Goal: Transaction & Acquisition: Book appointment/travel/reservation

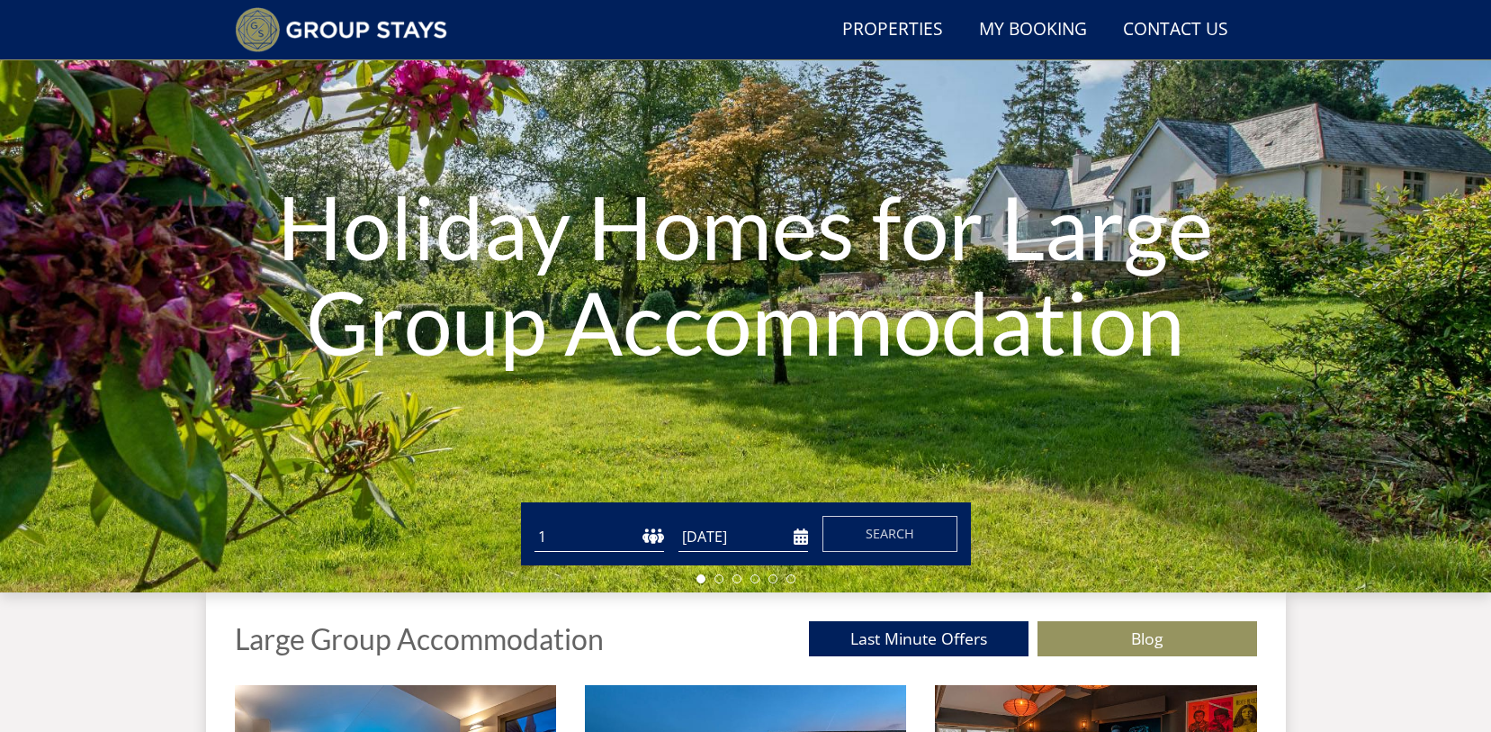
scroll to position [408, 0]
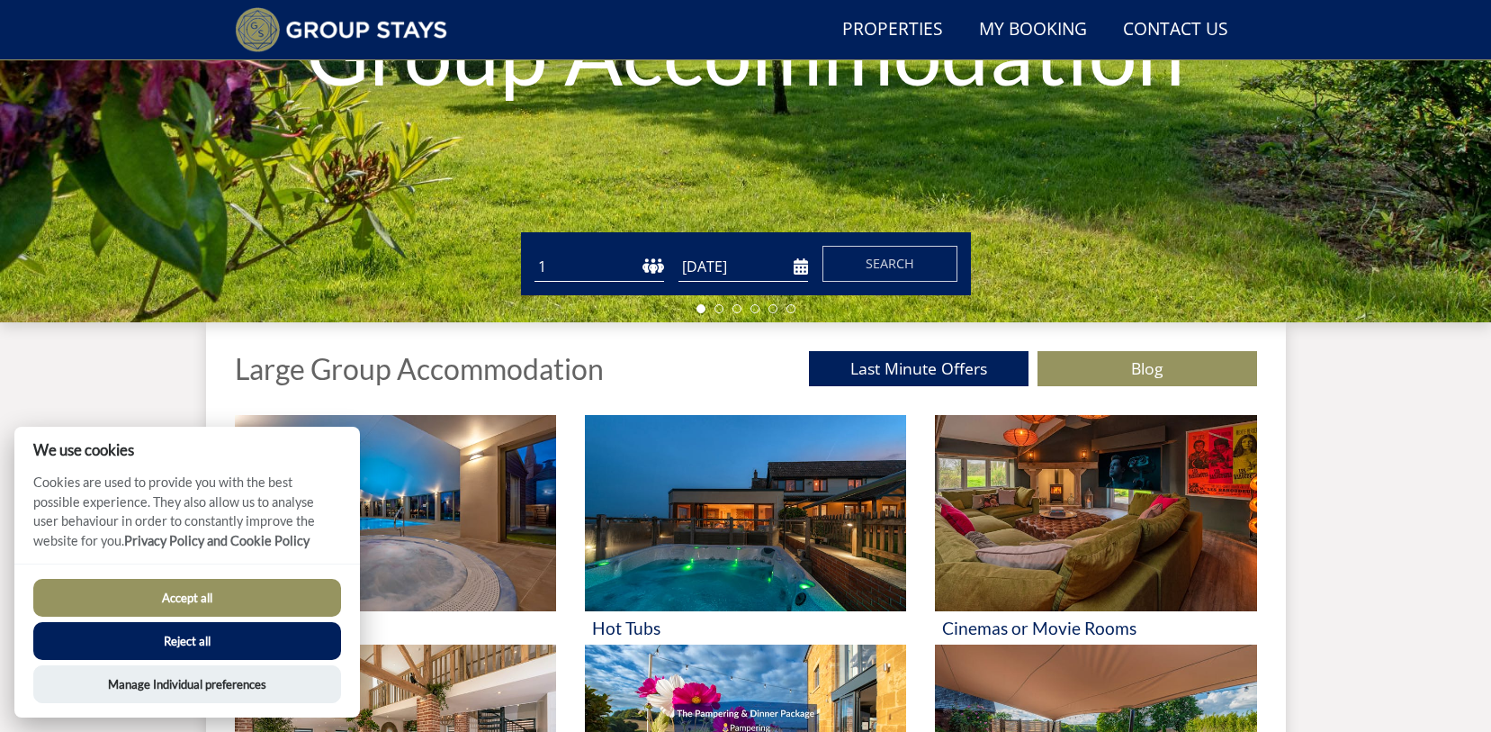
click at [651, 266] on select "1 2 3 4 5 6 7 8 9 10 11 12 13 14 15 16 17 18 19 20 21 22 23 24 25 26 27 28 29 3…" at bounding box center [600, 267] width 130 height 30
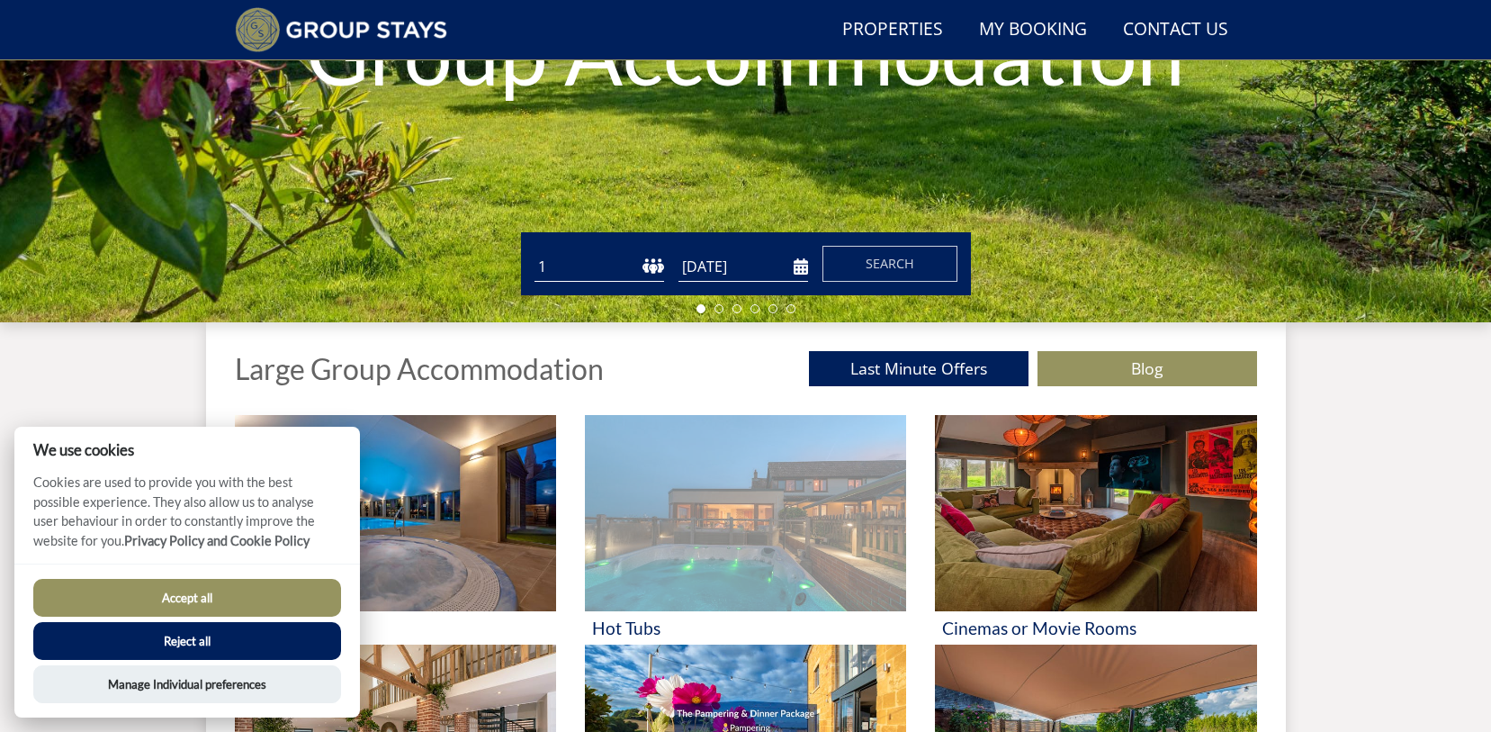
select select "12"
click at [535, 252] on select "1 2 3 4 5 6 7 8 9 10 11 12 13 14 15 16 17 18 19 20 21 22 23 24 25 26 27 28 29 3…" at bounding box center [600, 267] width 130 height 30
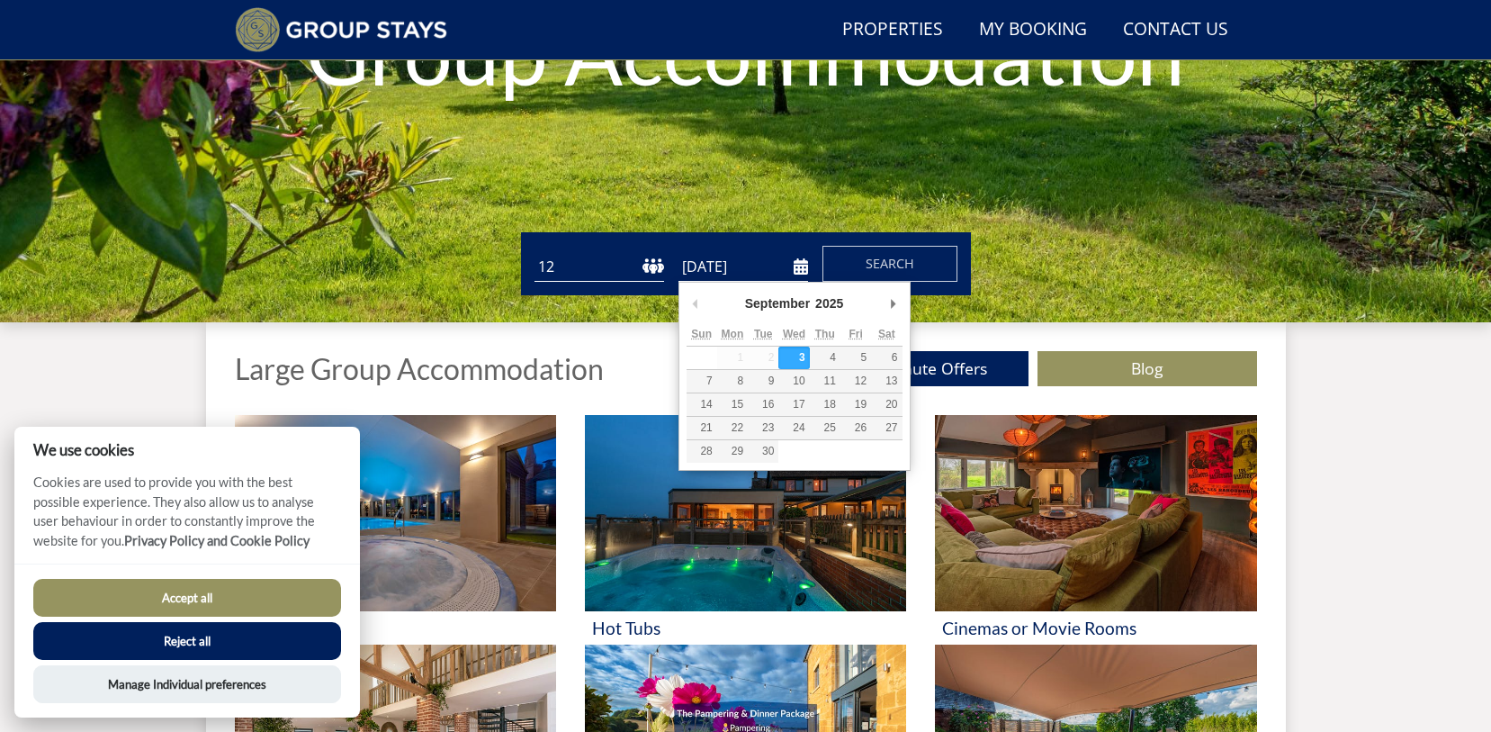
click at [796, 273] on input "[DATE]" at bounding box center [744, 267] width 130 height 30
type input "[DATE]"
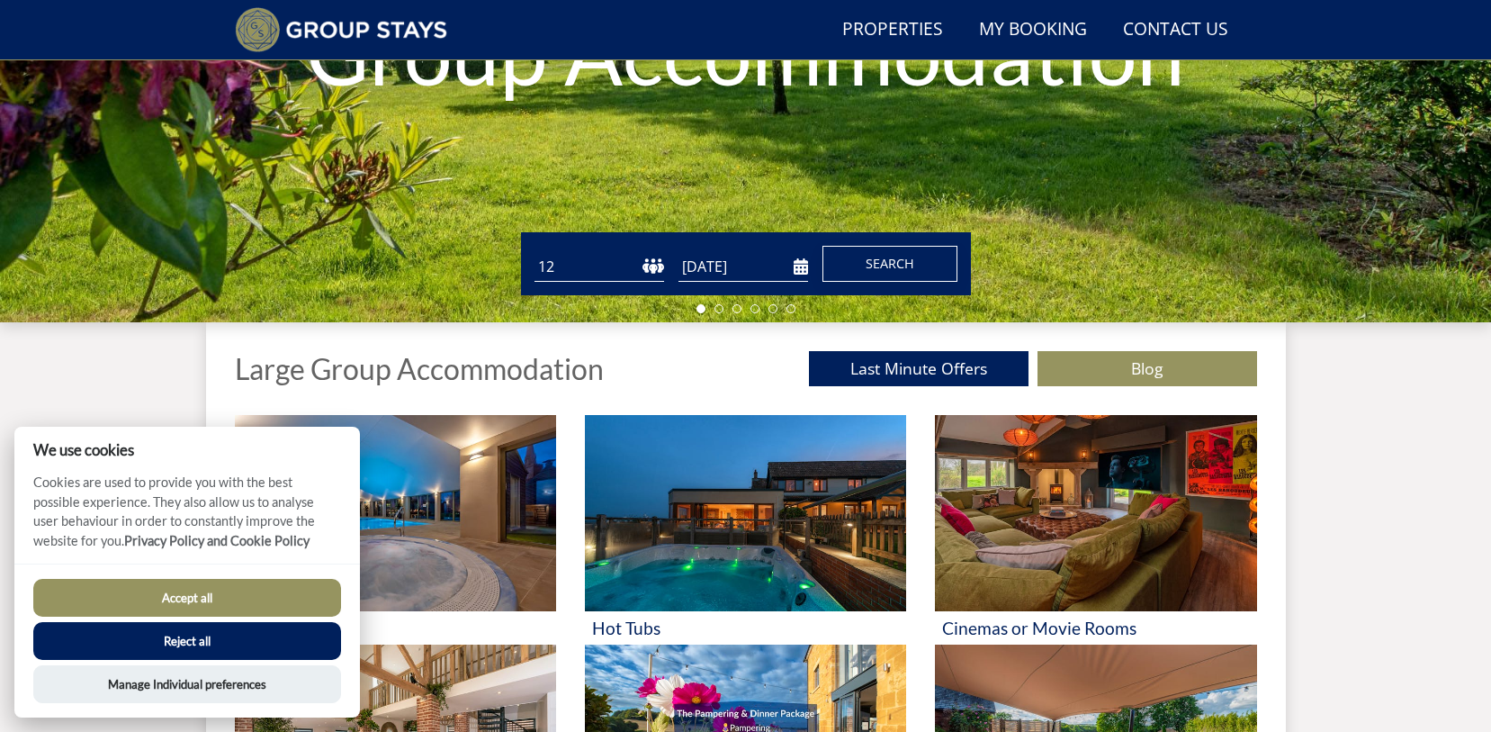
click at [894, 268] on span "Search" at bounding box center [890, 263] width 49 height 17
click at [189, 595] on button "Accept all" at bounding box center [187, 598] width 308 height 38
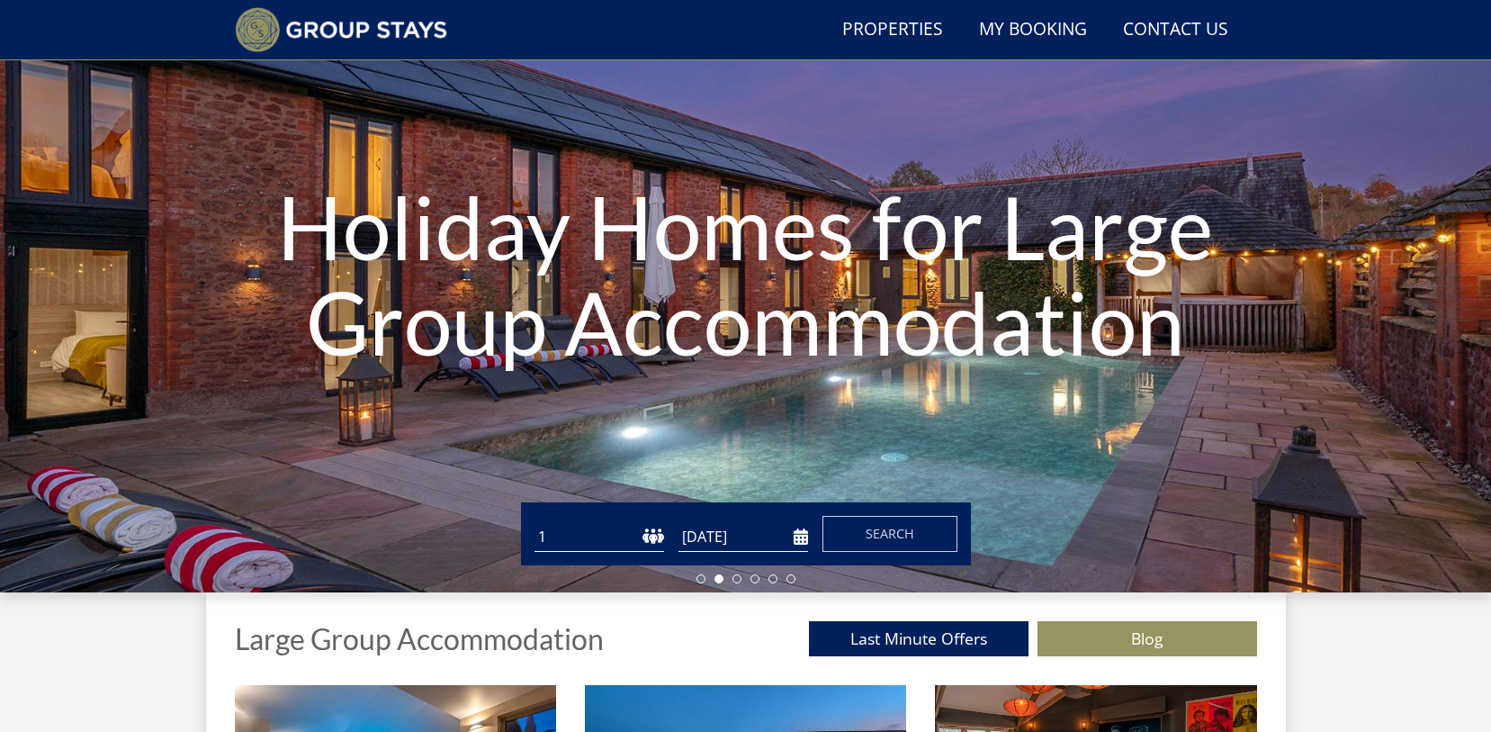
scroll to position [318, 0]
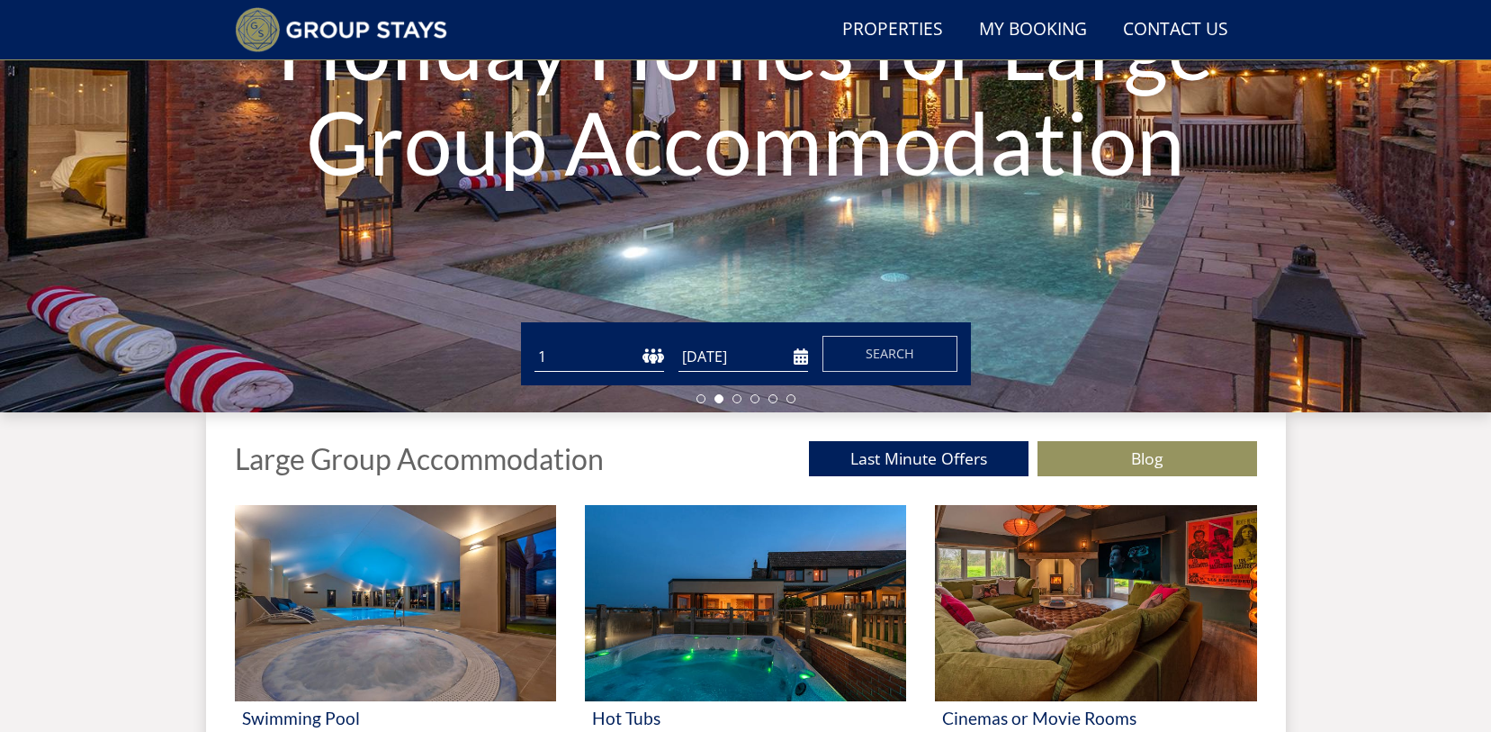
click at [645, 355] on select "1 2 3 4 5 6 7 8 9 10 11 12 13 14 15 16 17 18 19 20 21 22 23 24 25 26 27 28 29 3…" at bounding box center [600, 357] width 130 height 30
select select "12"
click at [535, 342] on select "1 2 3 4 5 6 7 8 9 10 11 12 13 14 15 16 17 18 19 20 21 22 23 24 25 26 27 28 29 3…" at bounding box center [600, 357] width 130 height 30
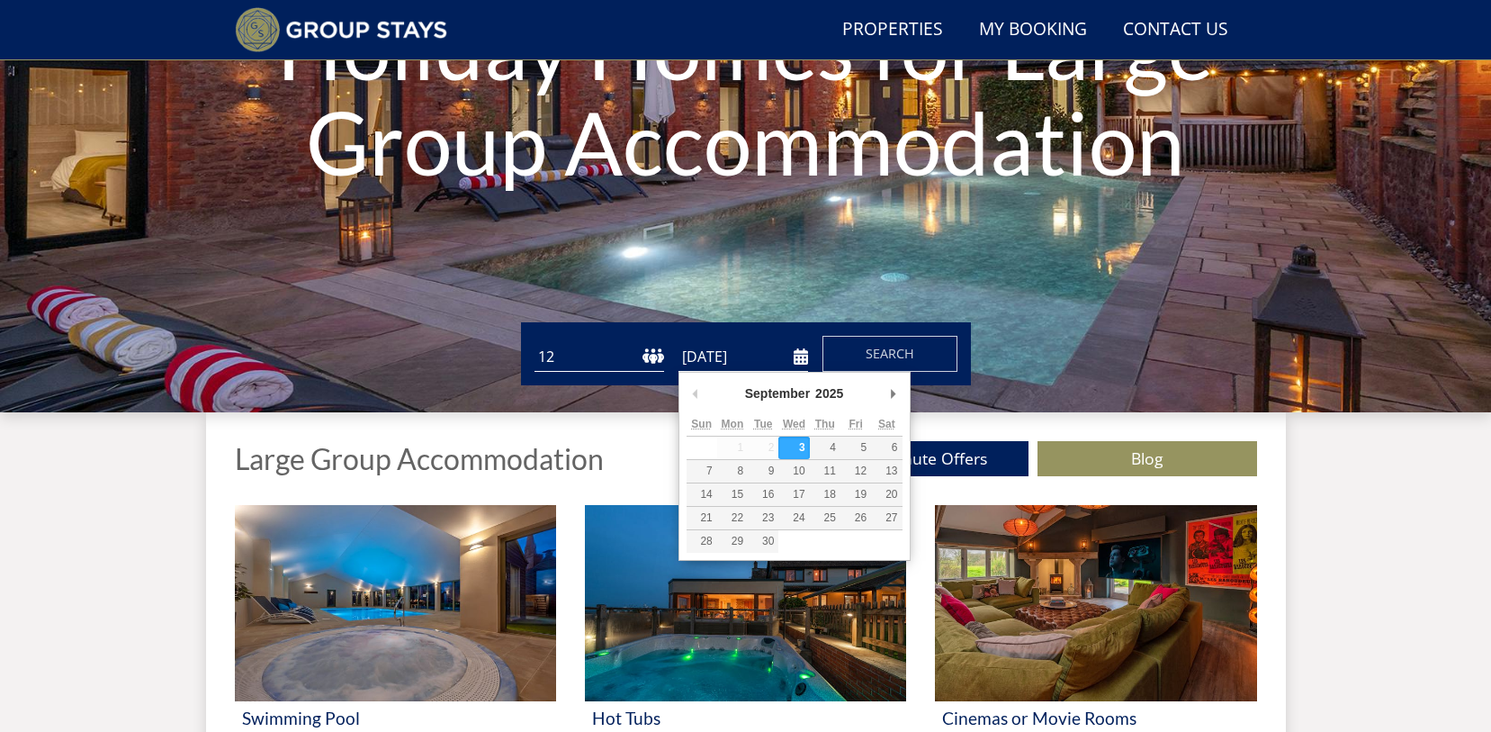
click at [802, 358] on input "[DATE]" at bounding box center [744, 357] width 130 height 30
type input "[DATE]"
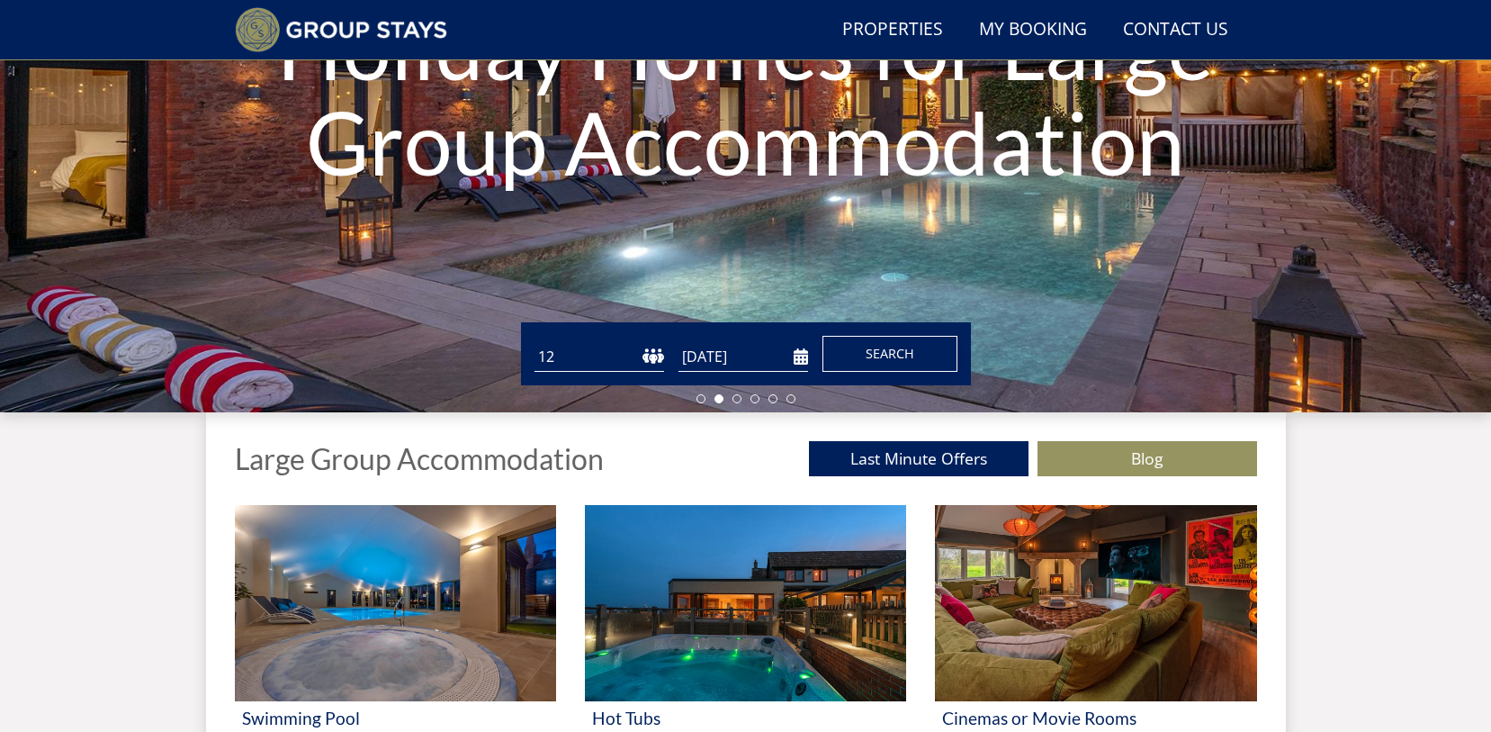
click at [866, 358] on span "Search" at bounding box center [890, 353] width 49 height 17
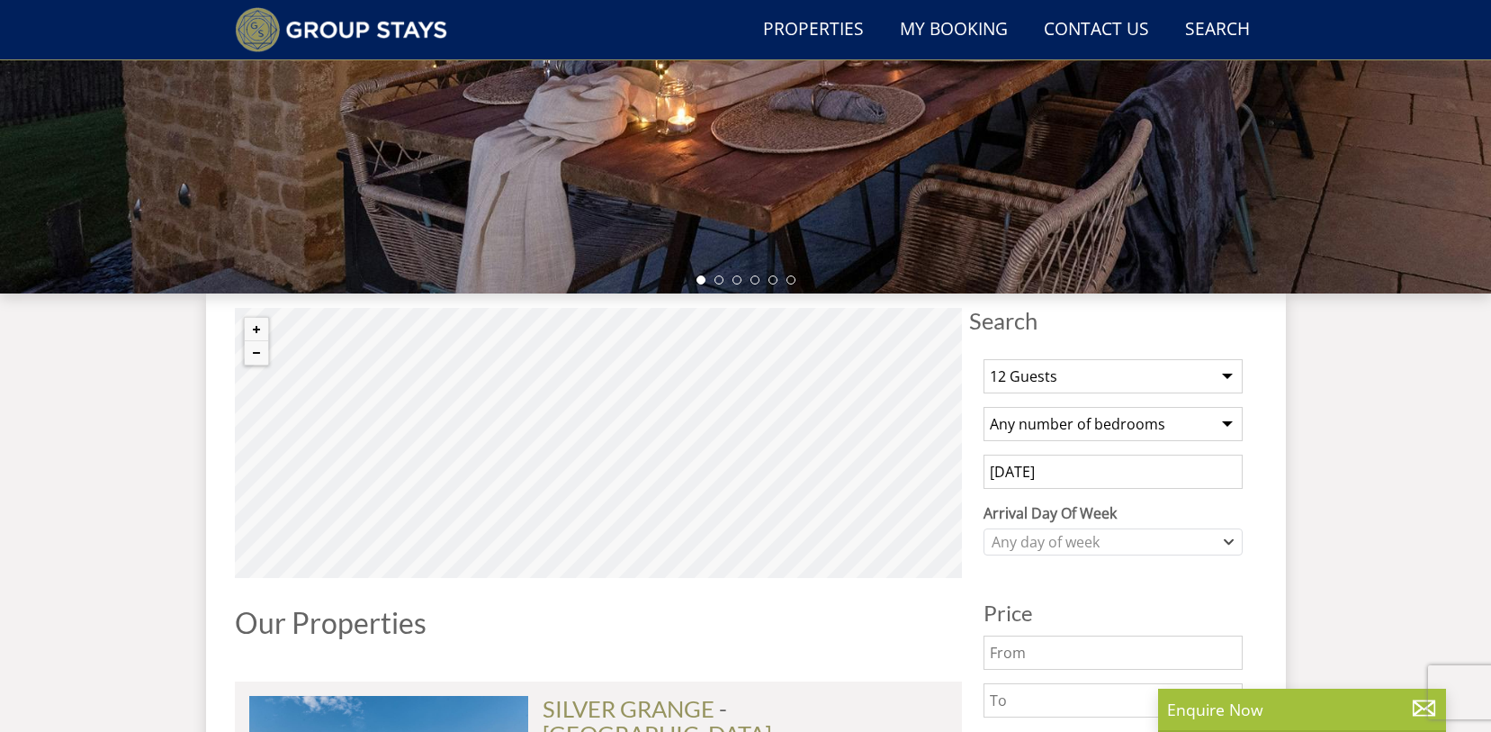
scroll to position [617, 0]
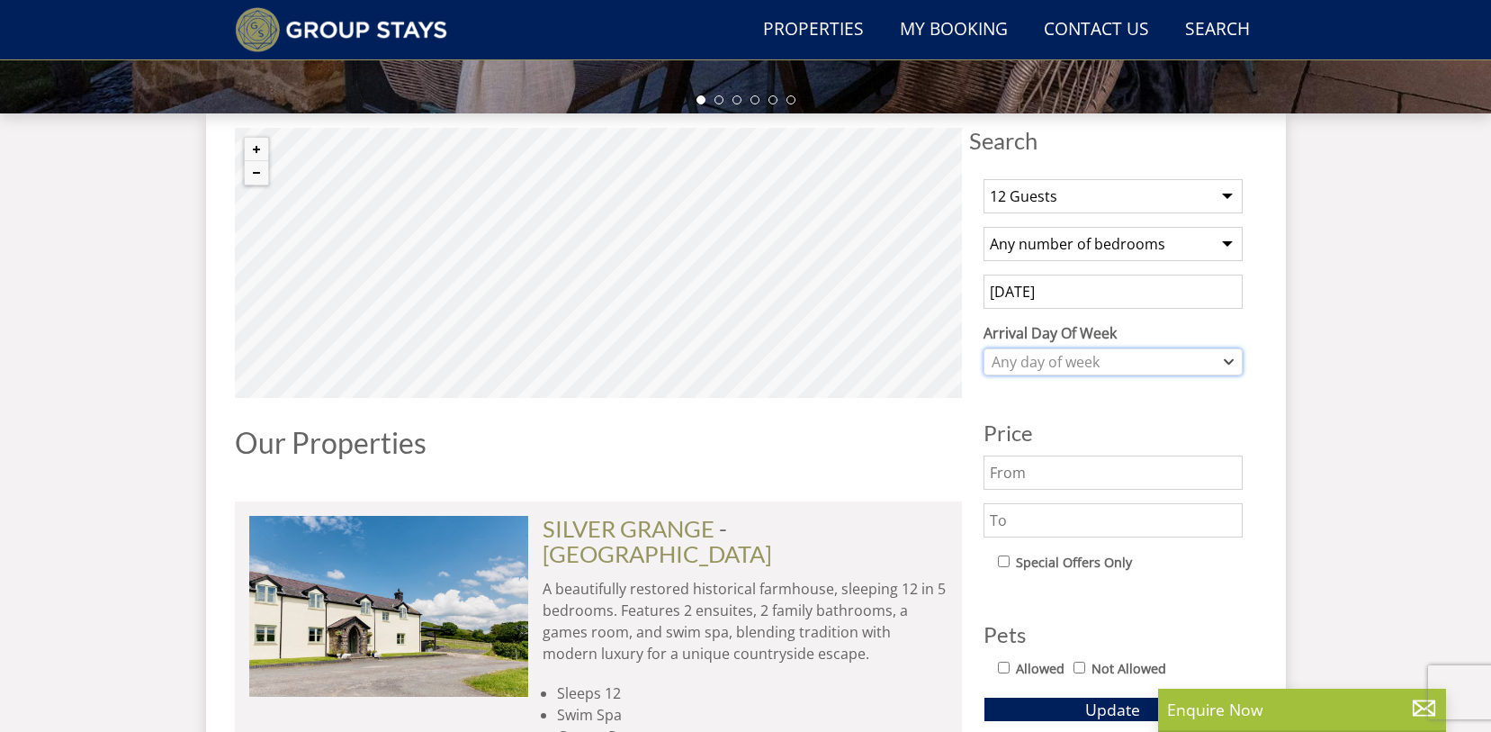
click at [1218, 360] on div "Any day of week" at bounding box center [1103, 362] width 233 height 20
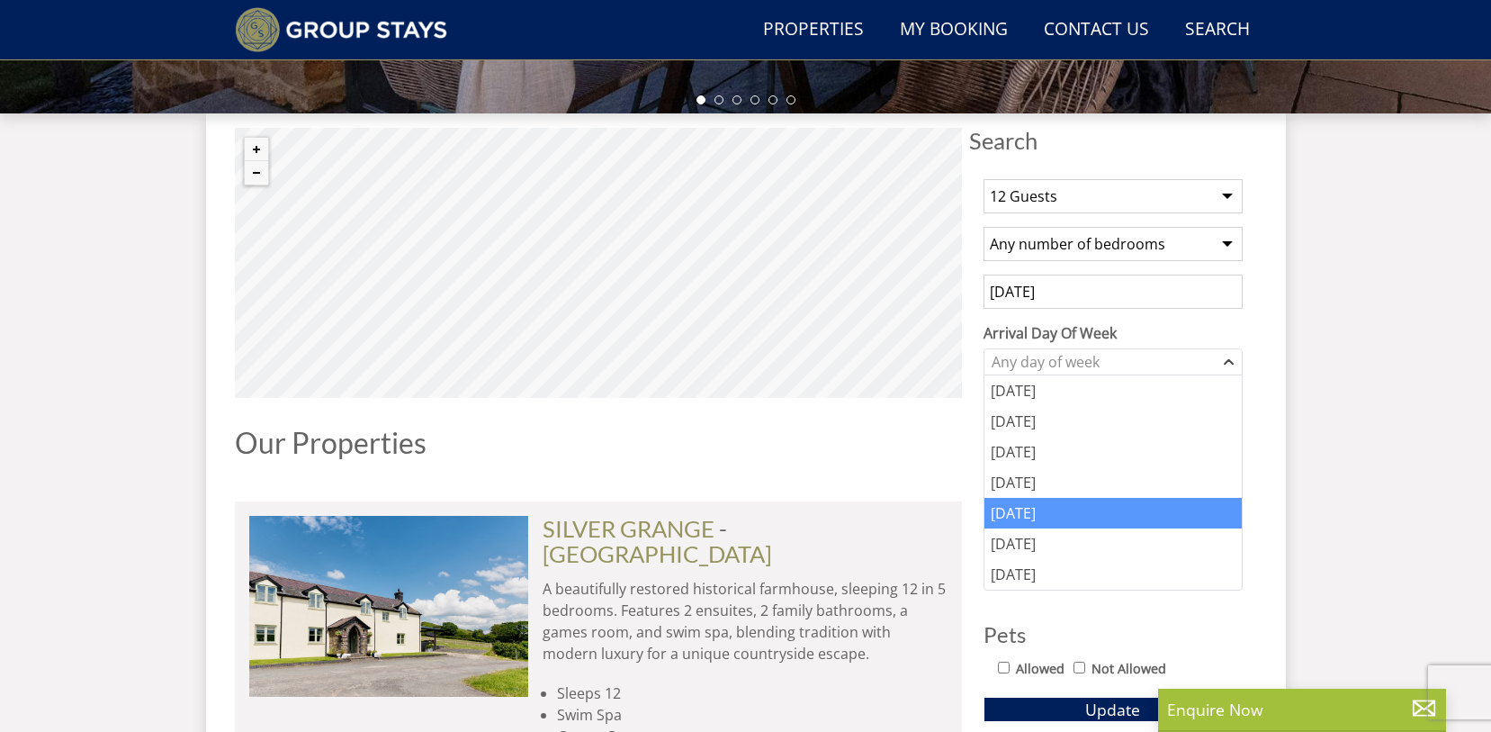
click at [1080, 511] on div "[DATE]" at bounding box center [1113, 513] width 257 height 31
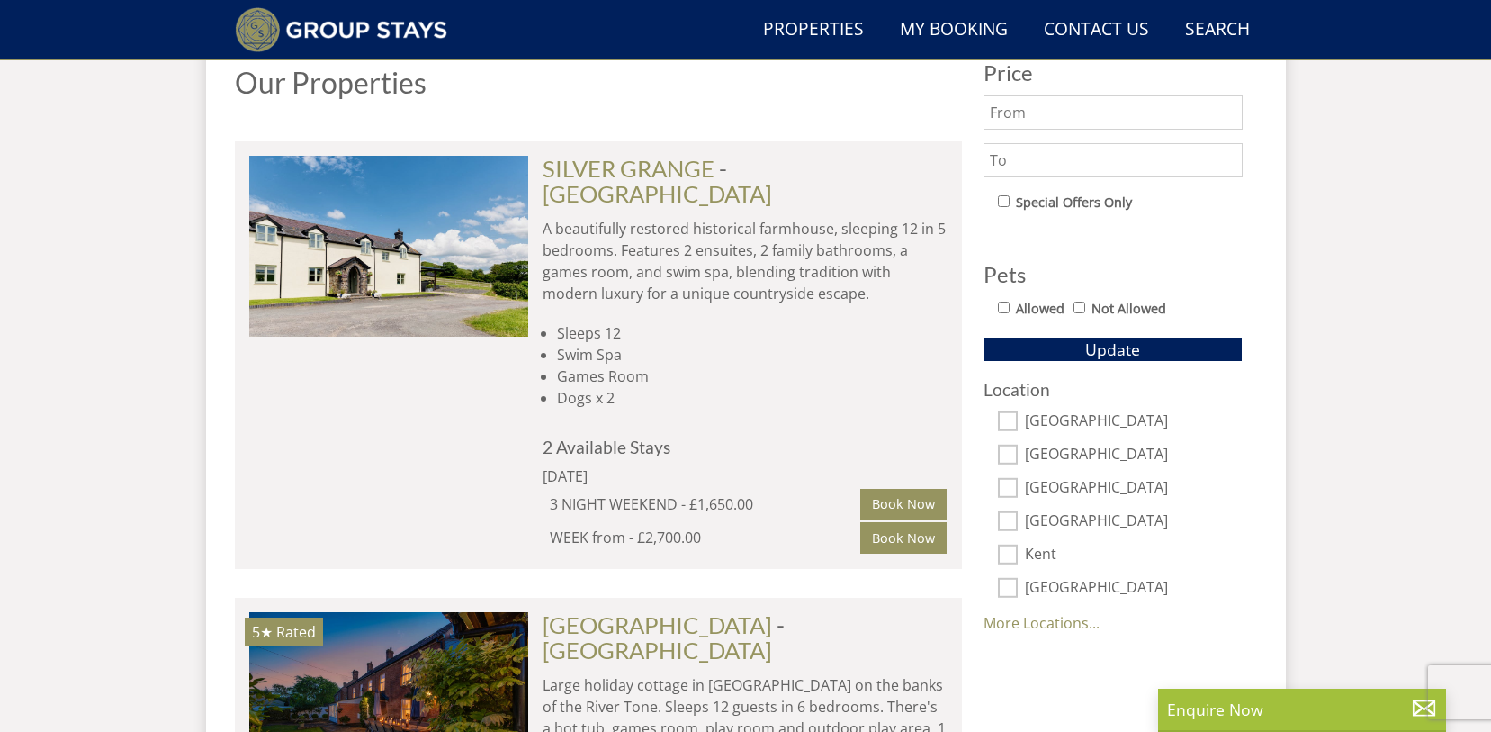
scroll to position [1067, 0]
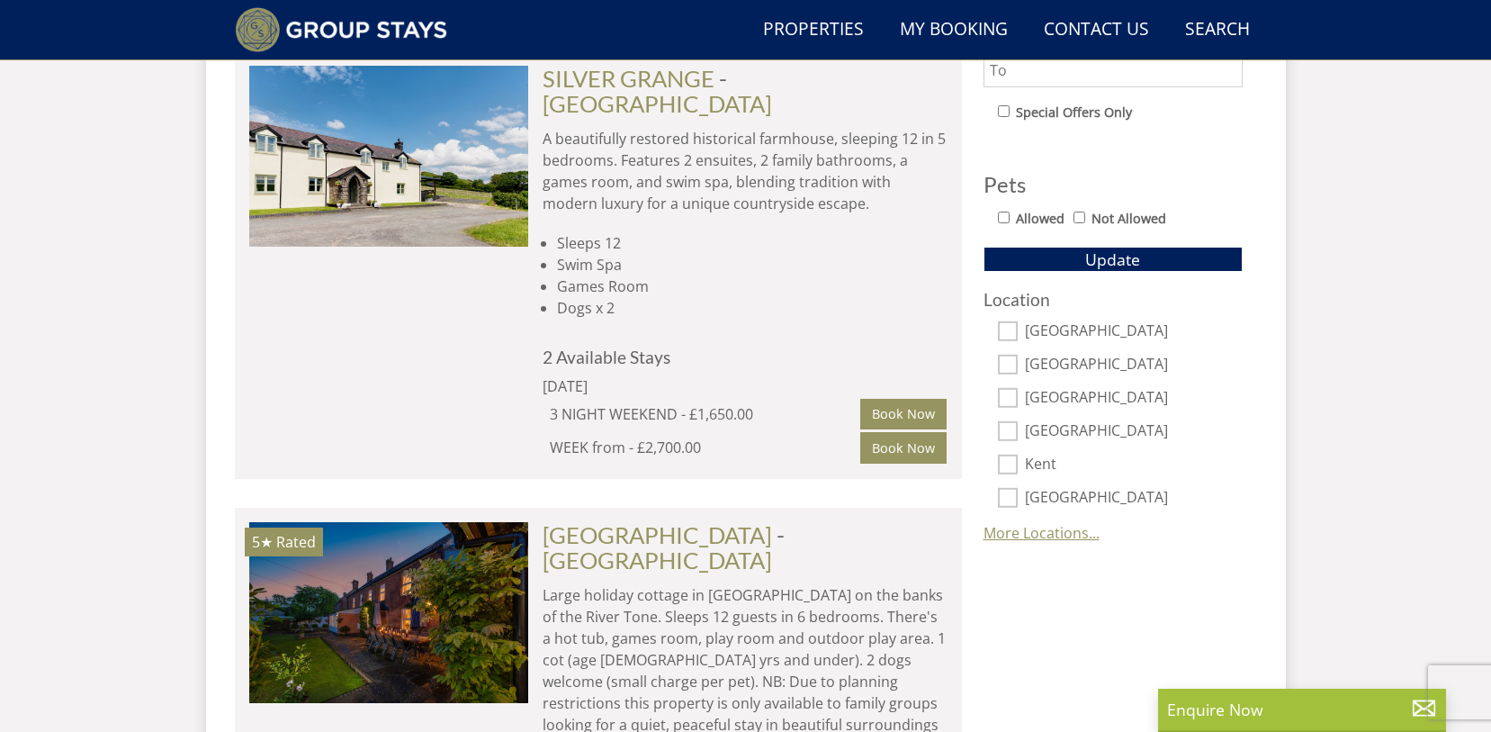
click at [1056, 531] on link "More Locations..." at bounding box center [1042, 533] width 116 height 20
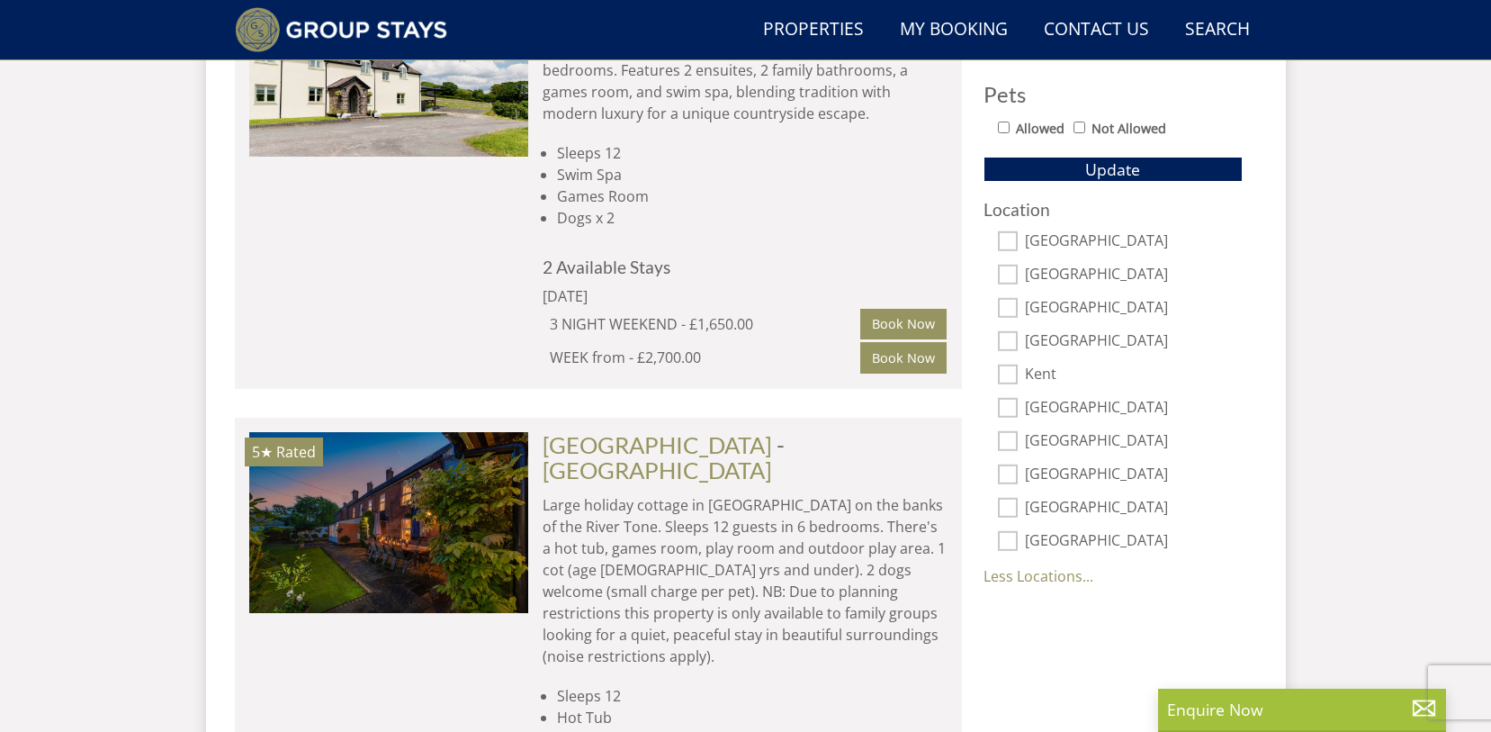
scroll to position [1247, 0]
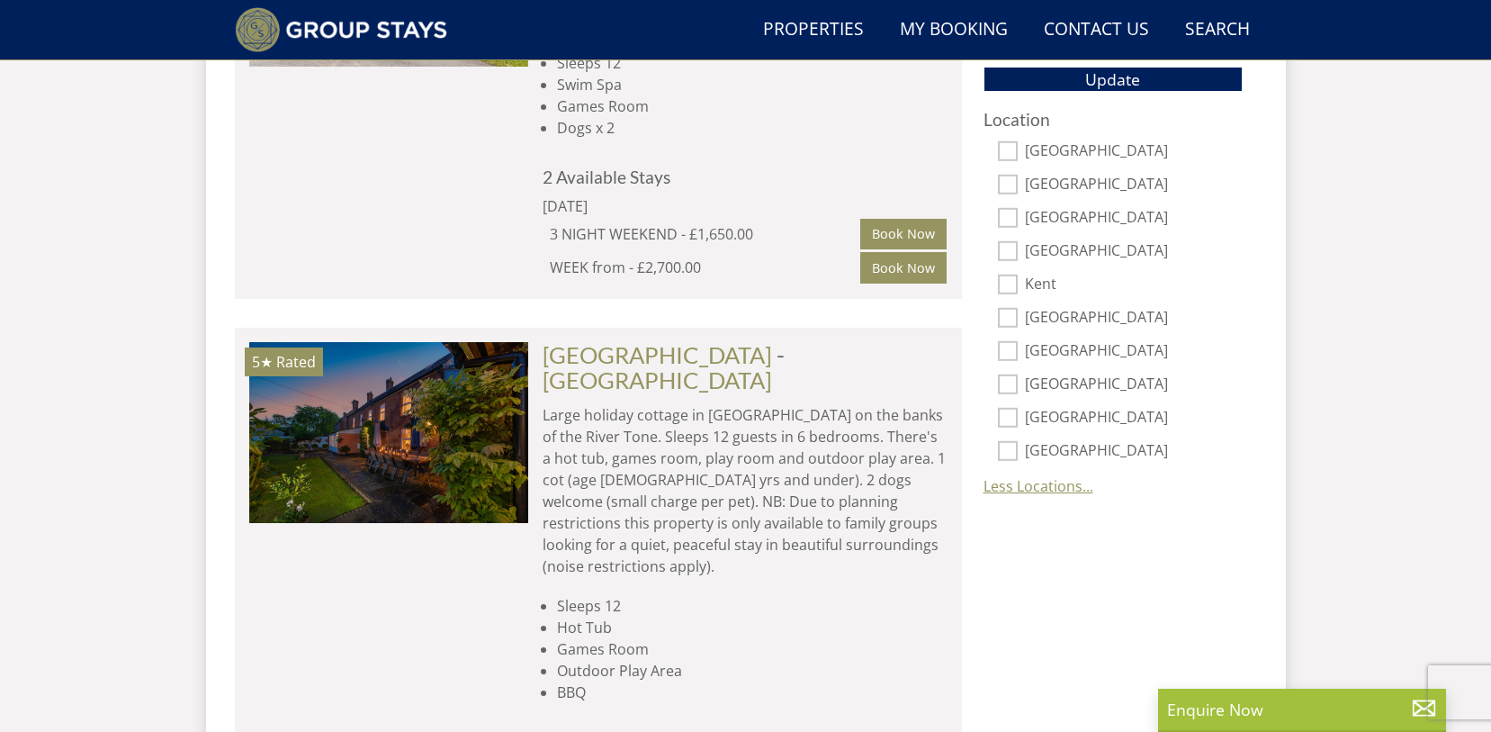
click at [1061, 482] on link "Less Locations..." at bounding box center [1039, 486] width 110 height 20
click at [1015, 355] on link "More Locations..." at bounding box center [1042, 353] width 116 height 20
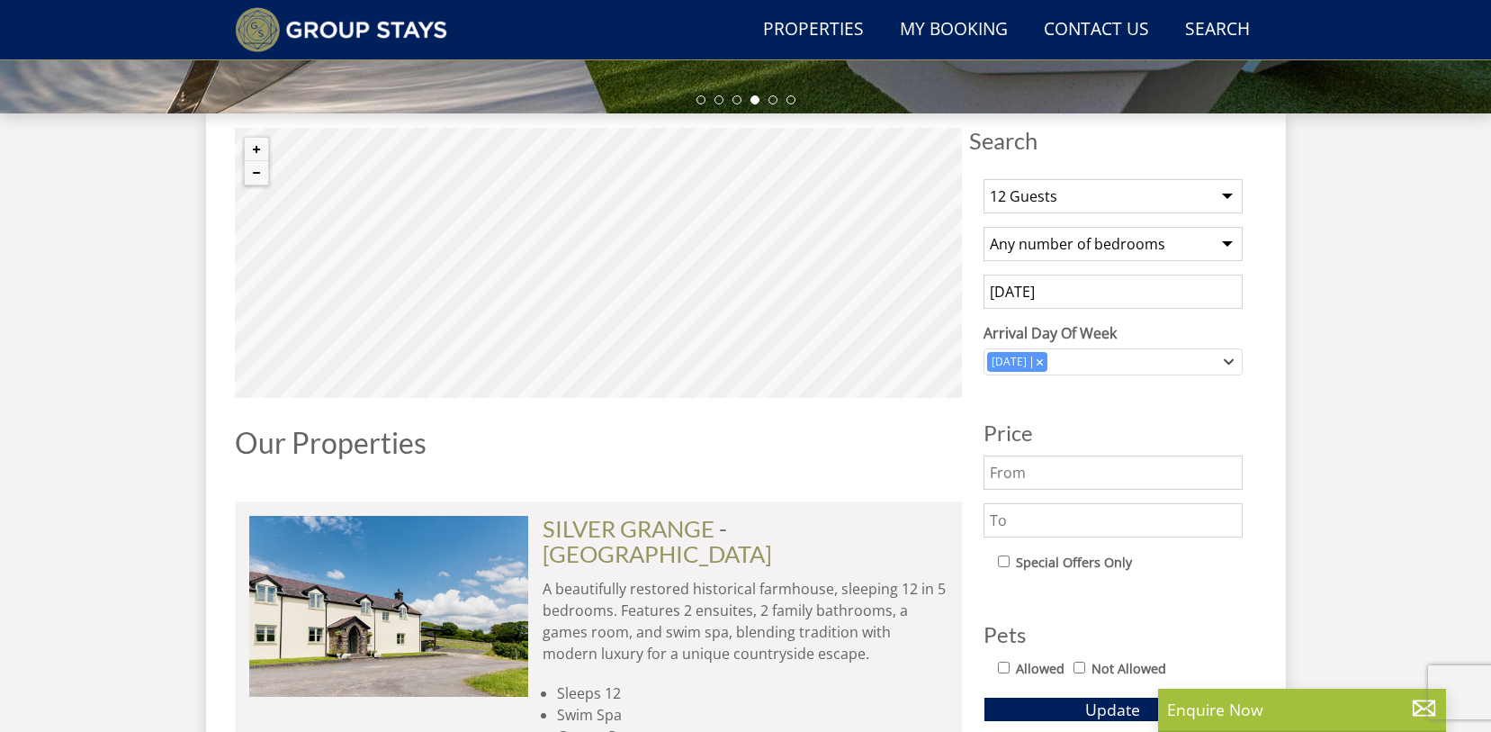
scroll to position [527, 0]
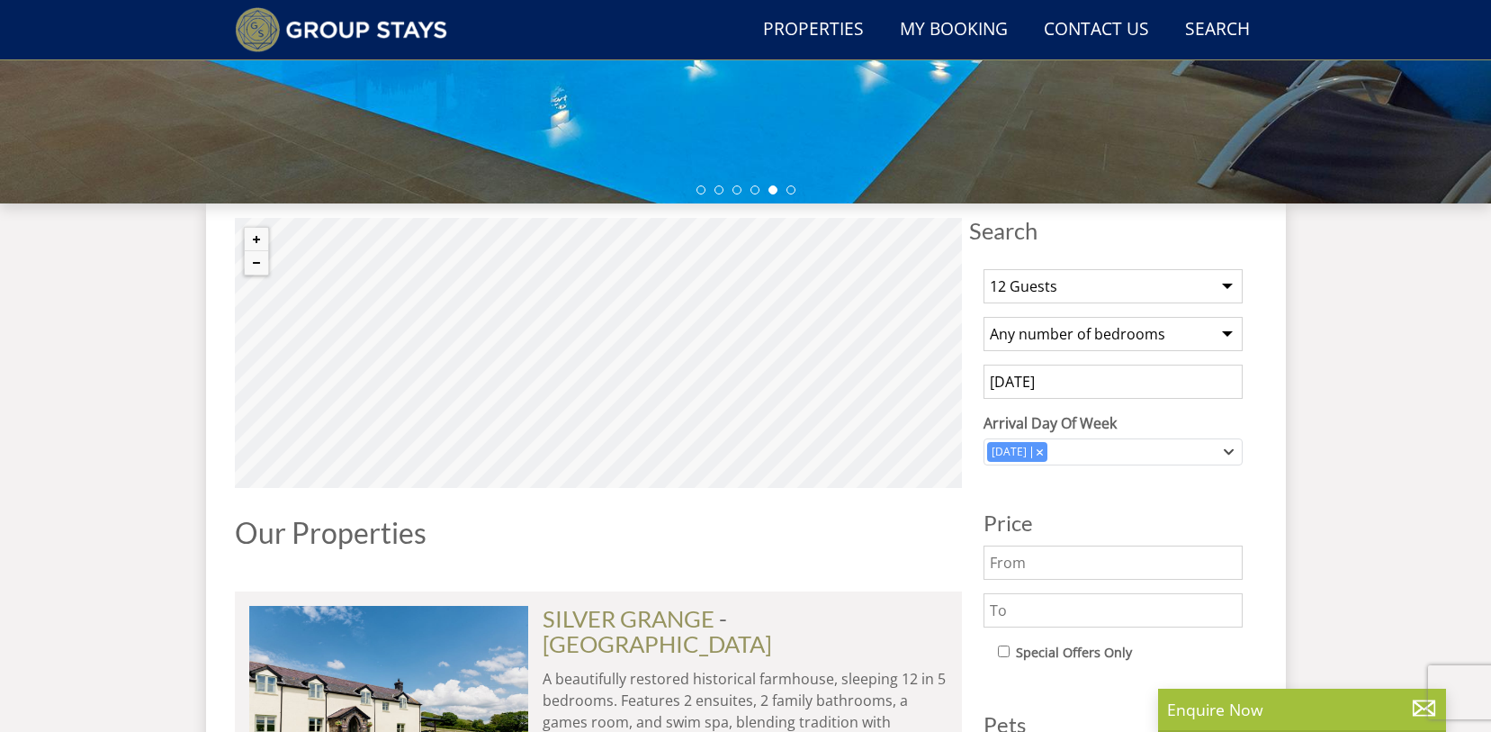
select select "12"
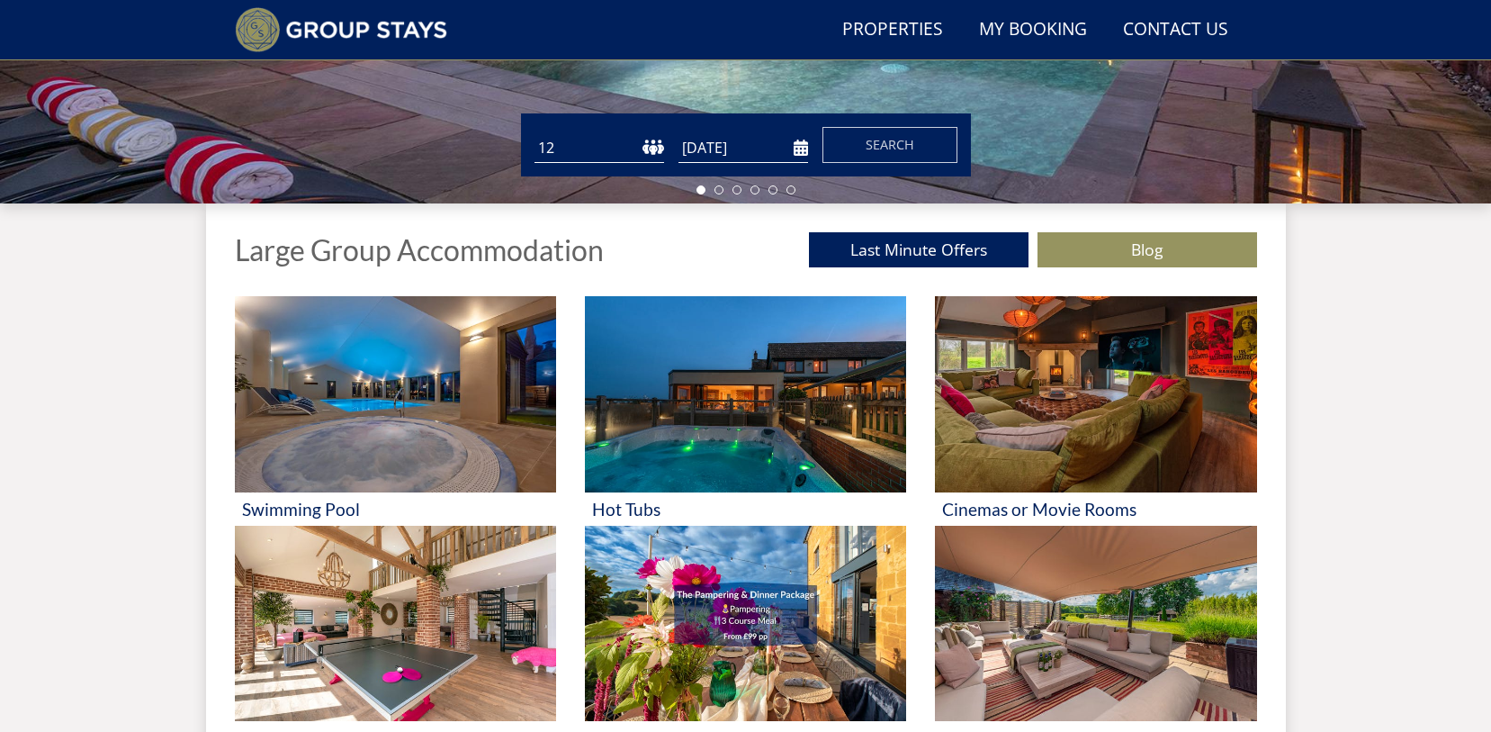
scroll to position [318, 0]
